Goal: Information Seeking & Learning: Learn about a topic

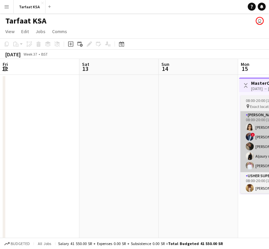
scroll to position [0, 228]
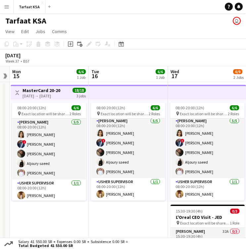
click at [11, 5] on button "Menu" at bounding box center [6, 6] width 13 height 13
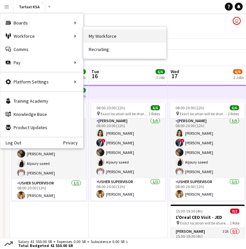
click at [102, 32] on link "My Workforce" at bounding box center [125, 36] width 83 height 13
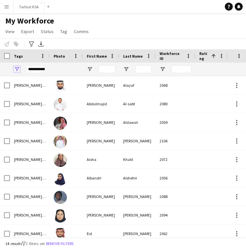
click at [18, 67] on span "Open Filter Menu" at bounding box center [17, 69] width 6 height 6
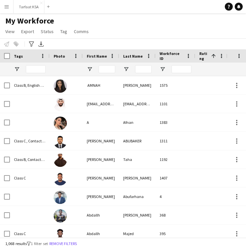
click at [102, 15] on main "My Workforce View Views Default view New view Update view Delete view Edit name…" at bounding box center [123, 126] width 246 height 227
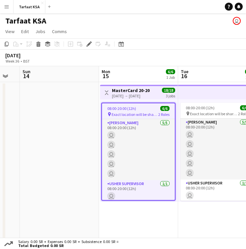
click at [9, 7] on button "Menu" at bounding box center [6, 6] width 13 height 13
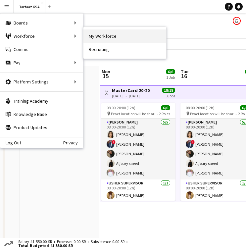
click at [102, 39] on link "My Workforce" at bounding box center [125, 36] width 83 height 13
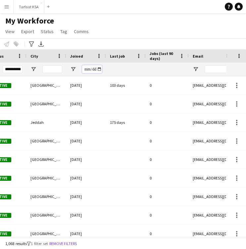
click at [99, 68] on input "Joined Filter Input" at bounding box center [92, 69] width 20 height 8
click at [86, 70] on input "**********" at bounding box center [92, 69] width 20 height 8
click at [99, 69] on input "**********" at bounding box center [92, 69] width 20 height 8
type input "**********"
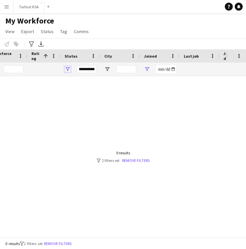
click at [70, 70] on span "Open Filter Menu" at bounding box center [68, 69] width 6 height 6
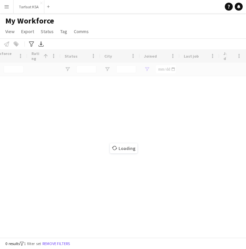
click at [111, 40] on div "Notify workforce Add to tag Select at least one crew to tag him or her. Advance…" at bounding box center [123, 43] width 246 height 11
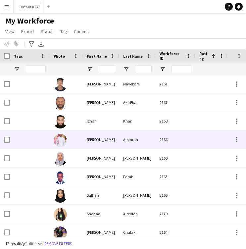
click at [94, 137] on div "[PERSON_NAME]" at bounding box center [101, 140] width 36 height 18
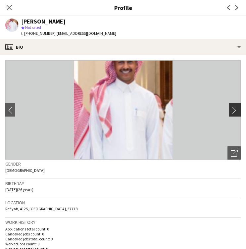
click at [236, 110] on app-icon "chevron-right" at bounding box center [236, 110] width 10 height 7
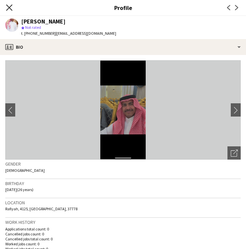
click at [10, 10] on icon "Close pop-in" at bounding box center [9, 7] width 6 height 6
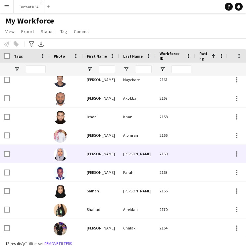
click at [75, 157] on div at bounding box center [66, 154] width 33 height 18
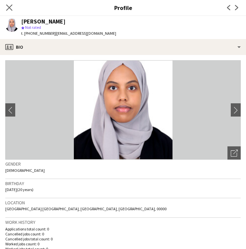
click at [6, 4] on app-icon "Close pop-in" at bounding box center [10, 8] width 10 height 10
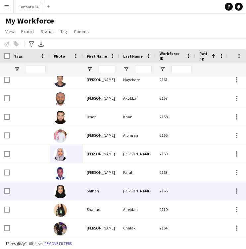
click at [96, 192] on div "Salhah" at bounding box center [101, 191] width 36 height 18
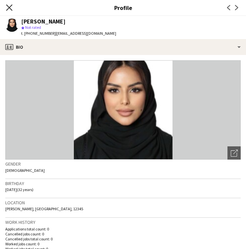
click at [10, 6] on icon "Close pop-in" at bounding box center [9, 7] width 6 height 6
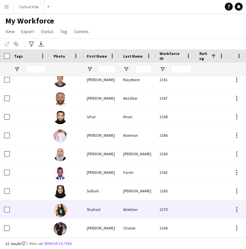
click at [76, 212] on div at bounding box center [66, 210] width 33 height 18
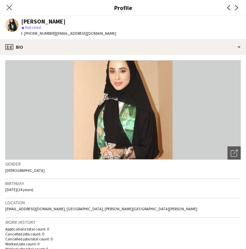
click at [10, 12] on div "Close pop-in" at bounding box center [9, 7] width 19 height 15
click at [10, 11] on app-icon "Close pop-in" at bounding box center [10, 8] width 10 height 10
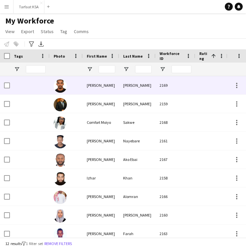
click at [109, 81] on div "[PERSON_NAME]" at bounding box center [101, 85] width 36 height 18
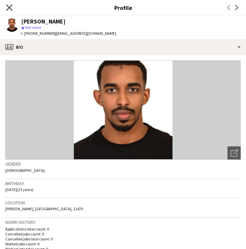
click at [8, 9] on icon at bounding box center [9, 7] width 6 height 6
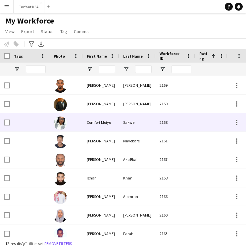
click at [121, 129] on div "Sakwe" at bounding box center [137, 122] width 36 height 18
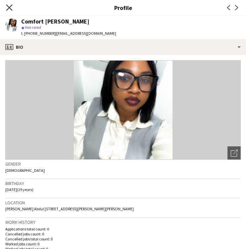
click at [9, 9] on icon "Close pop-in" at bounding box center [9, 7] width 6 height 6
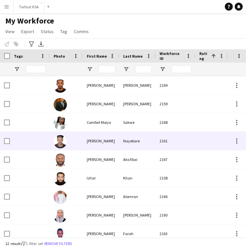
click at [69, 150] on div at bounding box center [66, 141] width 33 height 18
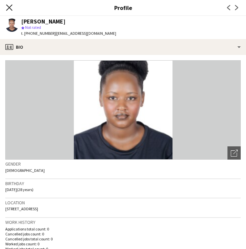
click at [9, 6] on icon "Close pop-in" at bounding box center [9, 7] width 6 height 6
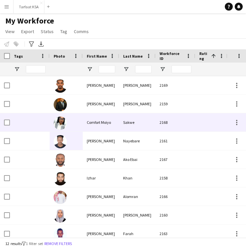
click at [121, 129] on div "Sakwe" at bounding box center [137, 122] width 36 height 18
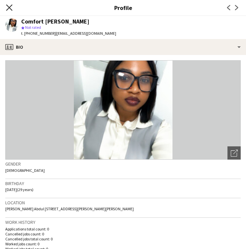
click at [12, 10] on icon at bounding box center [9, 7] width 6 height 6
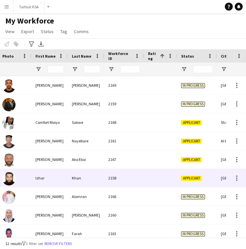
click at [82, 171] on div "Khan" at bounding box center [86, 178] width 36 height 18
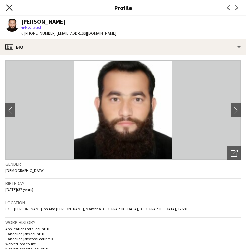
click at [9, 7] on icon at bounding box center [9, 7] width 6 height 6
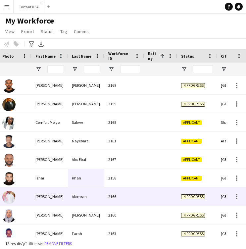
click at [94, 191] on div "Alomran" at bounding box center [86, 197] width 36 height 18
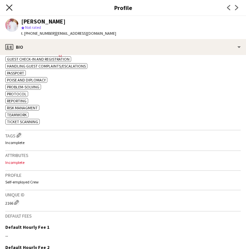
click at [8, 9] on icon at bounding box center [9, 7] width 6 height 6
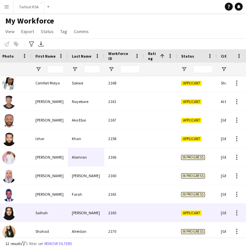
click at [119, 214] on div "2165" at bounding box center [124, 213] width 40 height 18
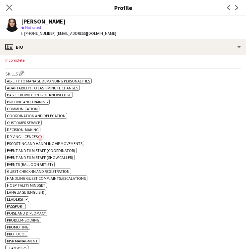
click at [13, 9] on app-icon "Close pop-in" at bounding box center [10, 8] width 10 height 10
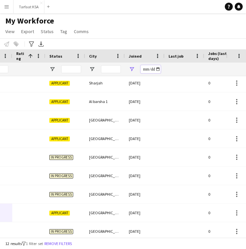
click at [144, 69] on input "**********" at bounding box center [151, 69] width 20 height 8
click at [146, 71] on input "**********" at bounding box center [151, 69] width 20 height 8
click at [158, 70] on input "**********" at bounding box center [151, 69] width 20 height 8
type input "**********"
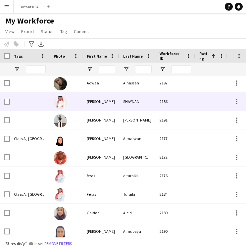
click at [124, 104] on div "SHAYNAN" at bounding box center [137, 102] width 36 height 18
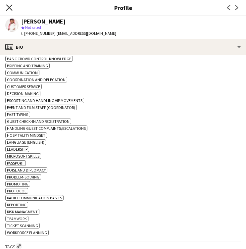
click at [10, 7] on icon at bounding box center [9, 7] width 6 height 6
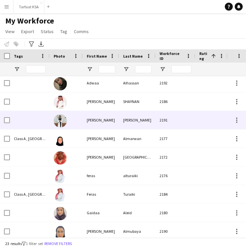
click at [84, 120] on div "[PERSON_NAME]" at bounding box center [101, 120] width 36 height 18
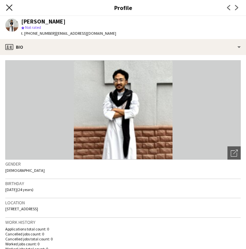
click at [11, 9] on icon at bounding box center [9, 7] width 6 height 6
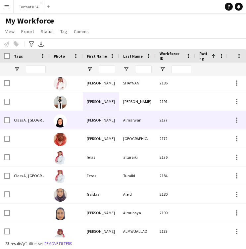
click at [78, 121] on div at bounding box center [66, 120] width 33 height 18
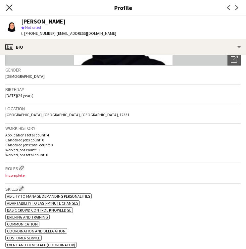
click at [7, 10] on icon "Close pop-in" at bounding box center [9, 7] width 6 height 6
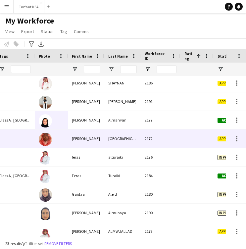
click at [71, 135] on div "[PERSON_NAME]" at bounding box center [86, 139] width 36 height 18
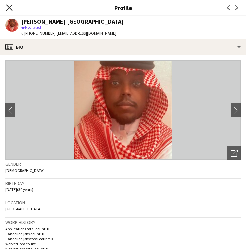
click at [9, 6] on icon "Close pop-in" at bounding box center [9, 7] width 6 height 6
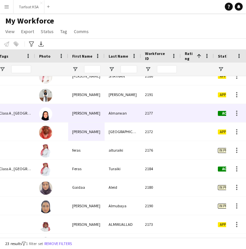
click at [97, 114] on div "[PERSON_NAME]" at bounding box center [86, 113] width 36 height 18
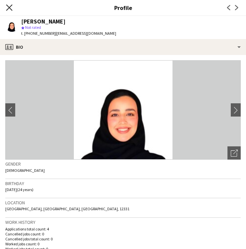
click at [10, 8] on icon "Close pop-in" at bounding box center [9, 7] width 6 height 6
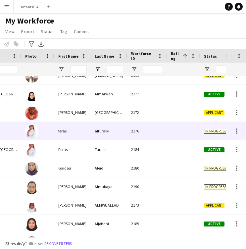
click at [96, 134] on div "alturaiki" at bounding box center [109, 131] width 36 height 18
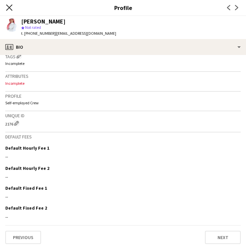
click at [10, 8] on icon at bounding box center [9, 7] width 6 height 6
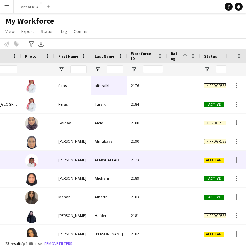
click at [89, 164] on div "[PERSON_NAME]" at bounding box center [72, 160] width 36 height 18
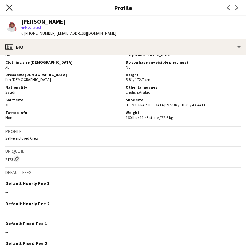
click at [8, 4] on app-icon "Close pop-in" at bounding box center [10, 8] width 10 height 10
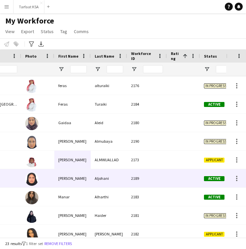
click at [72, 171] on div "[PERSON_NAME]" at bounding box center [72, 178] width 36 height 18
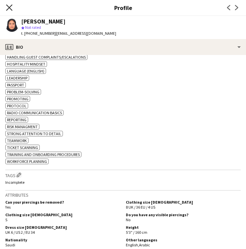
click at [10, 8] on icon at bounding box center [9, 7] width 6 height 6
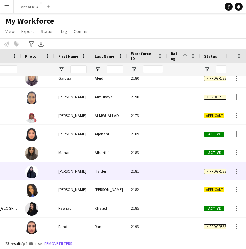
click at [95, 173] on div "Haider" at bounding box center [109, 171] width 36 height 18
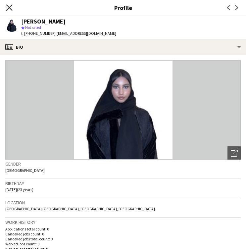
click at [8, 9] on icon at bounding box center [9, 7] width 6 height 6
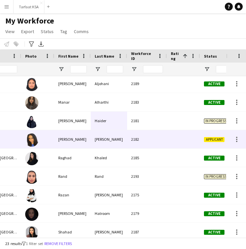
click at [109, 137] on div "[PERSON_NAME]" at bounding box center [109, 139] width 36 height 18
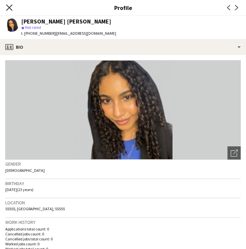
click at [11, 6] on icon "Close pop-in" at bounding box center [9, 7] width 6 height 6
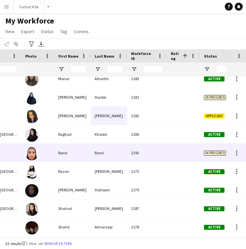
click at [121, 155] on div "Rand" at bounding box center [109, 153] width 36 height 18
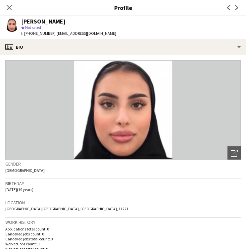
click at [7, 8] on icon "Close pop-in" at bounding box center [9, 7] width 5 height 5
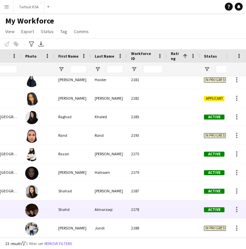
click at [62, 213] on div "Shahd" at bounding box center [72, 210] width 36 height 18
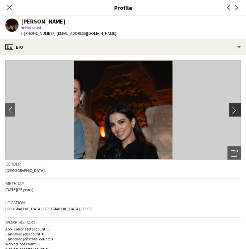
click at [236, 113] on app-icon "chevron-right" at bounding box center [236, 110] width 10 height 7
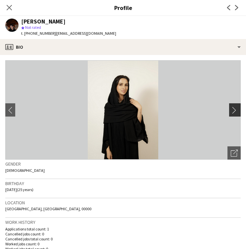
click at [236, 113] on app-icon "chevron-right" at bounding box center [236, 110] width 10 height 7
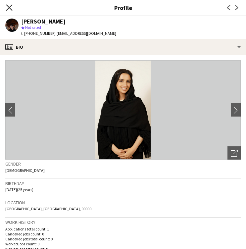
click at [10, 9] on icon at bounding box center [9, 7] width 6 height 6
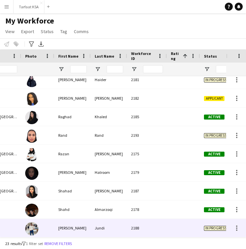
click at [58, 224] on div "[PERSON_NAME]" at bounding box center [72, 228] width 36 height 18
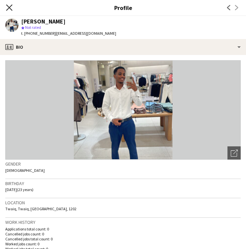
click at [10, 7] on icon "Close pop-in" at bounding box center [9, 7] width 6 height 6
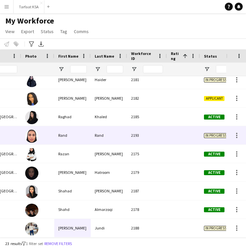
click at [69, 141] on div "Rand" at bounding box center [72, 135] width 36 height 18
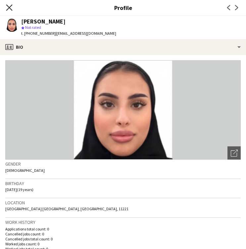
click at [11, 8] on icon "Close pop-in" at bounding box center [9, 7] width 6 height 6
